Goal: Task Accomplishment & Management: Use online tool/utility

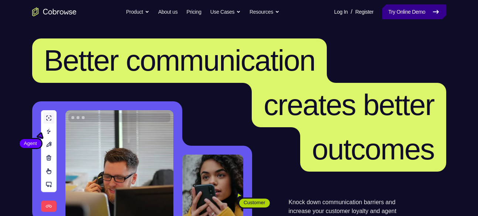
click at [399, 11] on link "Try Online Demo" at bounding box center [414, 11] width 64 height 15
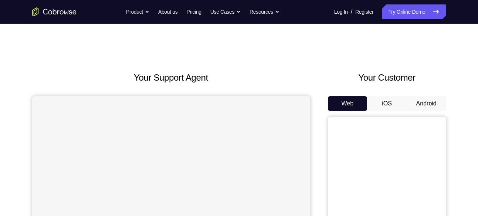
click at [428, 105] on button "Android" at bounding box center [426, 103] width 40 height 15
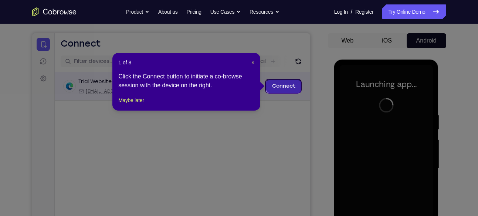
scroll to position [62, 0]
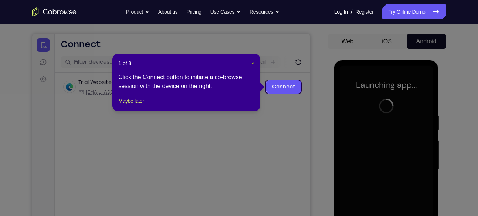
click at [253, 62] on span "×" at bounding box center [252, 63] width 3 height 6
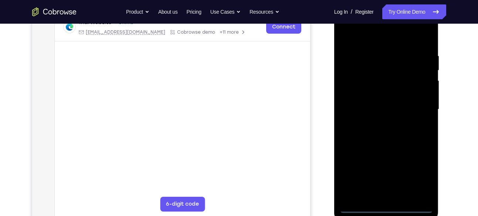
scroll to position [133, 0]
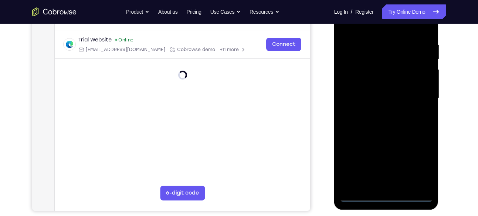
click at [384, 199] on div at bounding box center [385, 98] width 93 height 207
click at [417, 165] on div at bounding box center [385, 98] width 93 height 207
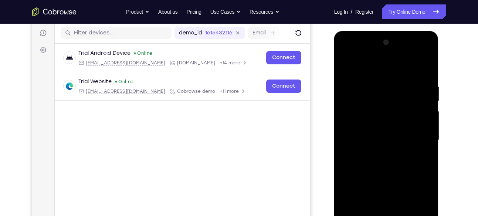
scroll to position [91, 0]
click at [369, 69] on div at bounding box center [385, 140] width 93 height 207
click at [423, 138] on div at bounding box center [385, 140] width 93 height 207
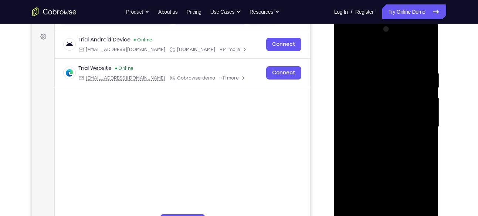
scroll to position [105, 0]
click at [380, 140] on div at bounding box center [385, 126] width 93 height 207
click at [380, 119] on div at bounding box center [385, 126] width 93 height 207
click at [373, 112] on div at bounding box center [385, 126] width 93 height 207
click at [382, 126] on div at bounding box center [385, 126] width 93 height 207
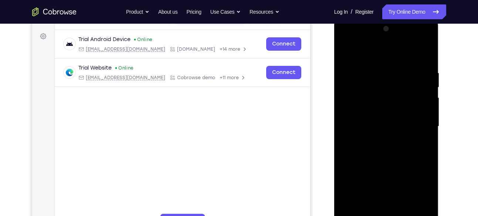
click at [421, 135] on div at bounding box center [385, 126] width 93 height 207
click at [387, 145] on div at bounding box center [385, 126] width 93 height 207
click at [380, 138] on div at bounding box center [385, 126] width 93 height 207
click at [395, 130] on div at bounding box center [385, 126] width 93 height 207
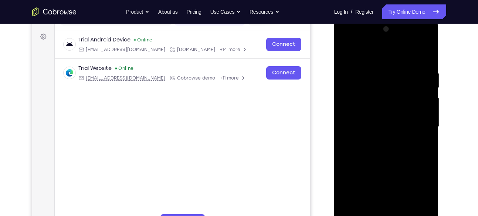
click at [392, 147] on div at bounding box center [385, 126] width 93 height 207
click at [390, 162] on div at bounding box center [385, 126] width 93 height 207
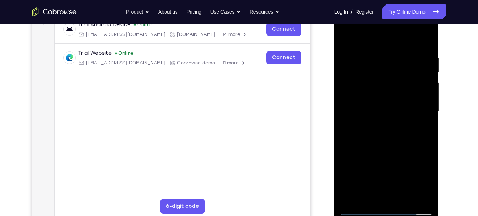
scroll to position [119, 0]
click at [383, 76] on div at bounding box center [385, 112] width 93 height 207
click at [382, 91] on div at bounding box center [385, 112] width 93 height 207
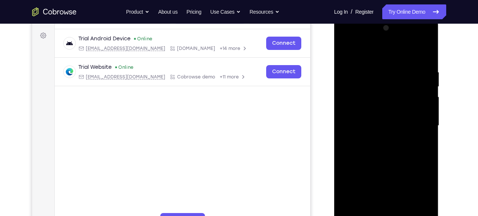
scroll to position [104, 0]
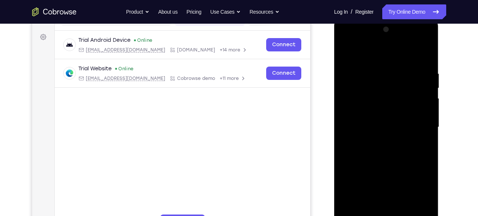
click at [373, 95] on div at bounding box center [385, 127] width 93 height 207
click at [370, 112] on div at bounding box center [385, 127] width 93 height 207
click at [390, 149] on div at bounding box center [385, 127] width 93 height 207
click at [395, 113] on div at bounding box center [385, 127] width 93 height 207
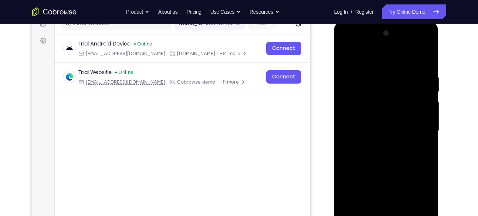
scroll to position [100, 0]
click at [395, 117] on div at bounding box center [385, 131] width 93 height 207
click at [377, 46] on div at bounding box center [385, 131] width 93 height 207
click at [368, 59] on div at bounding box center [385, 131] width 93 height 207
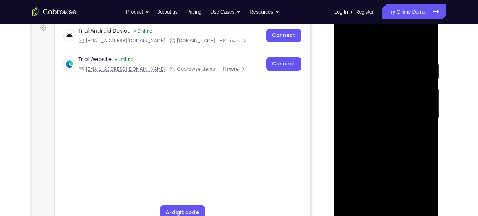
scroll to position [113, 0]
click at [376, 86] on div at bounding box center [385, 118] width 93 height 207
click at [380, 100] on div at bounding box center [385, 118] width 93 height 207
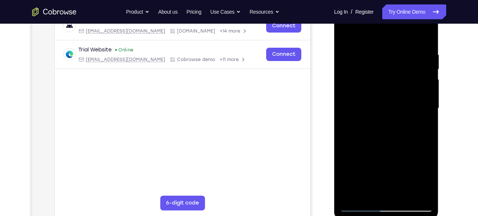
scroll to position [120, 0]
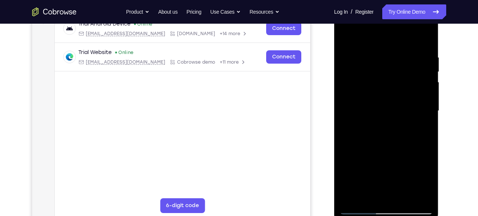
click at [390, 161] on div at bounding box center [385, 110] width 93 height 207
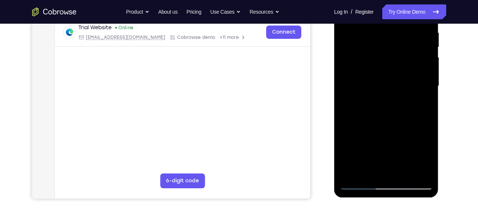
scroll to position [143, 0]
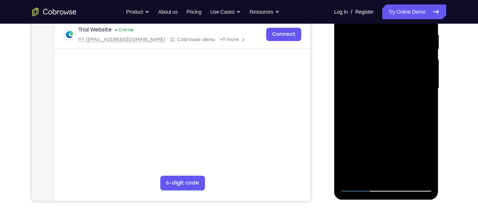
click at [368, 57] on div at bounding box center [385, 88] width 93 height 207
click at [408, 74] on div at bounding box center [385, 88] width 93 height 207
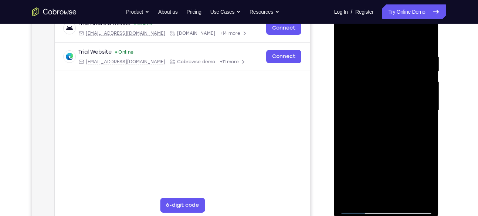
scroll to position [120, 0]
click at [384, 133] on div at bounding box center [385, 110] width 93 height 207
click at [386, 97] on div at bounding box center [385, 110] width 93 height 207
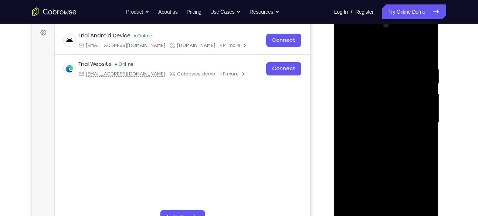
scroll to position [106, 0]
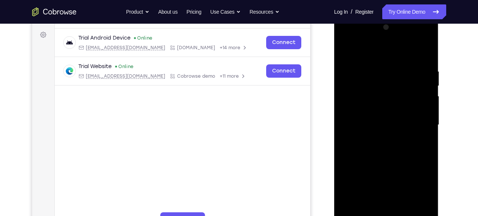
click at [418, 36] on div at bounding box center [385, 124] width 93 height 207
click at [353, 38] on div at bounding box center [385, 124] width 93 height 207
click at [375, 100] on div at bounding box center [385, 124] width 93 height 207
click at [376, 120] on div at bounding box center [385, 124] width 93 height 207
click at [366, 110] on div at bounding box center [385, 124] width 93 height 207
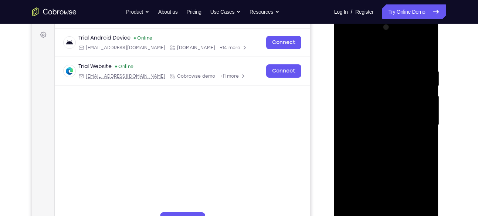
click at [380, 126] on div at bounding box center [385, 124] width 93 height 207
click at [388, 164] on div at bounding box center [385, 124] width 93 height 207
click at [417, 38] on div at bounding box center [385, 124] width 93 height 207
click at [379, 68] on div at bounding box center [385, 124] width 93 height 207
click at [419, 41] on div at bounding box center [385, 124] width 93 height 207
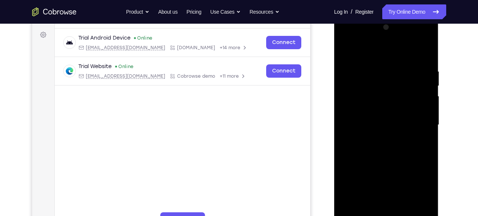
click at [373, 70] on div at bounding box center [385, 124] width 93 height 207
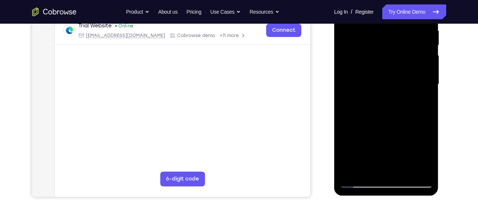
scroll to position [150, 0]
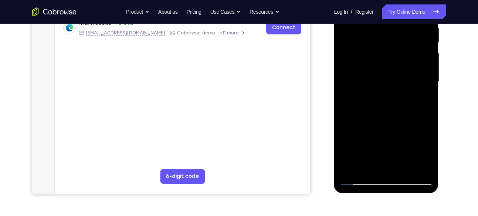
click at [359, 178] on div at bounding box center [385, 81] width 93 height 207
click at [386, 120] on div at bounding box center [385, 81] width 93 height 207
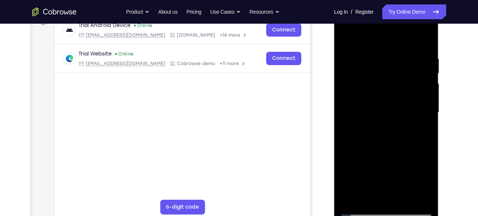
scroll to position [118, 0]
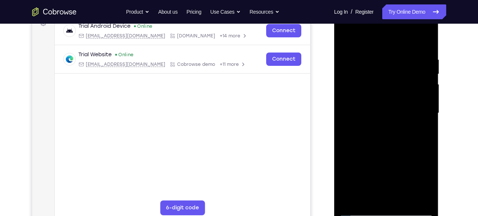
click at [386, 106] on div at bounding box center [385, 113] width 93 height 207
click at [387, 74] on div at bounding box center [385, 113] width 93 height 207
click at [388, 92] on div at bounding box center [385, 113] width 93 height 207
click at [380, 133] on div at bounding box center [385, 113] width 93 height 207
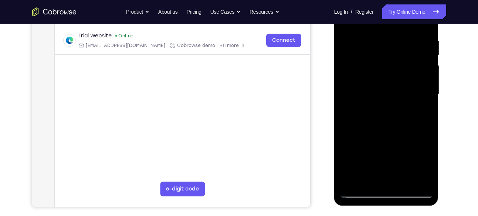
scroll to position [137, 0]
click at [390, 136] on div at bounding box center [385, 93] width 93 height 207
click at [405, 86] on div at bounding box center [385, 93] width 93 height 207
click at [397, 183] on div at bounding box center [385, 93] width 93 height 207
click at [417, 116] on div at bounding box center [385, 93] width 93 height 207
